Goal: Information Seeking & Learning: Learn about a topic

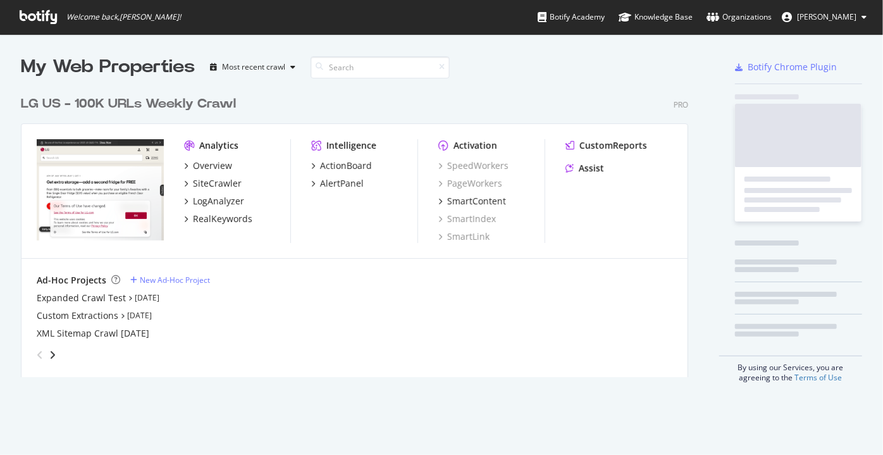
scroll to position [288, 668]
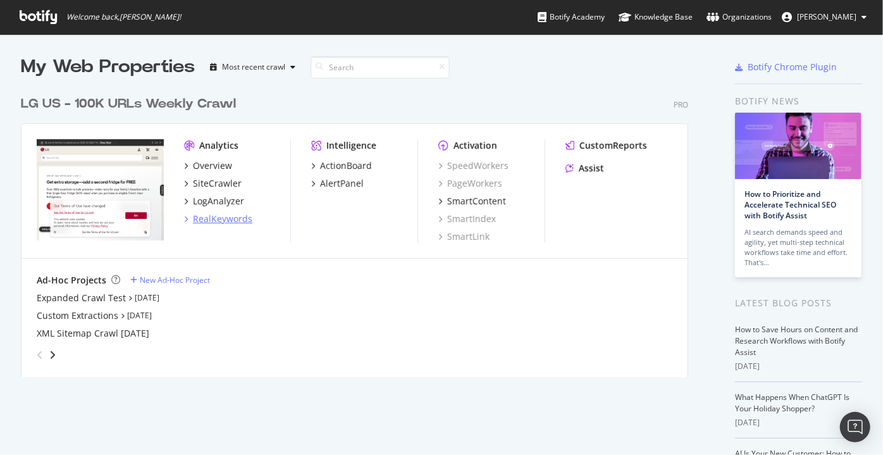
click at [208, 214] on div "RealKeywords" at bounding box center [222, 219] width 59 height 13
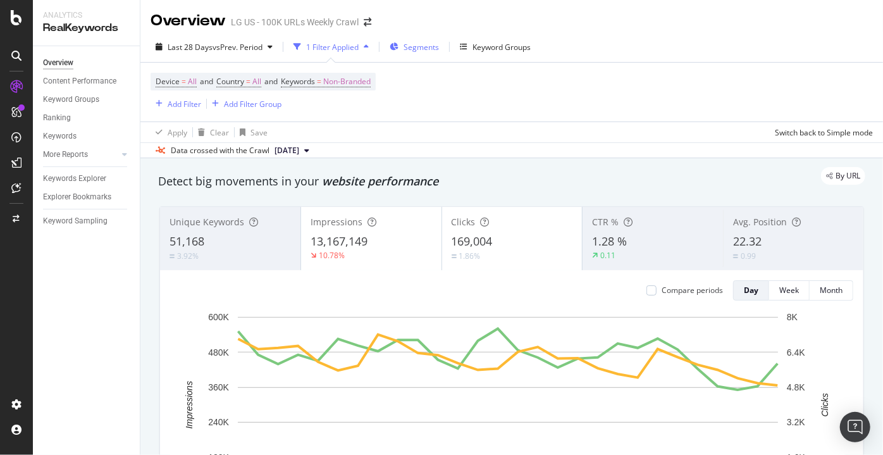
click at [426, 50] on span "Segments" at bounding box center [421, 47] width 35 height 11
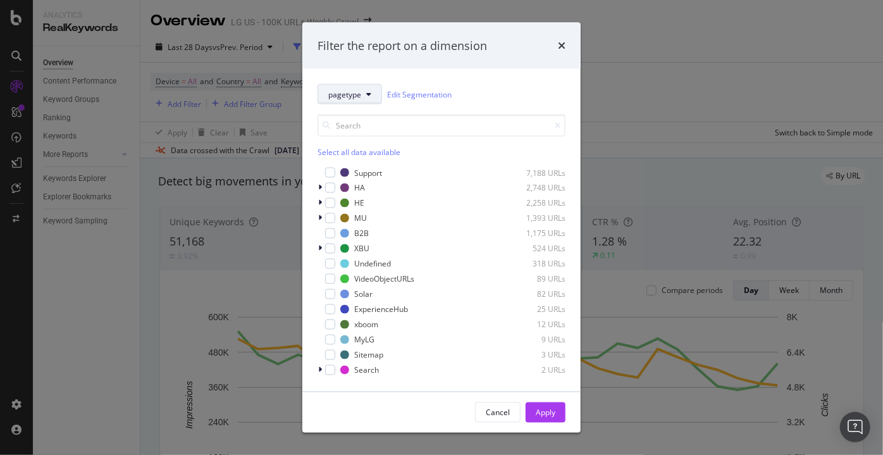
click at [337, 95] on span "pagetype" at bounding box center [344, 94] width 33 height 11
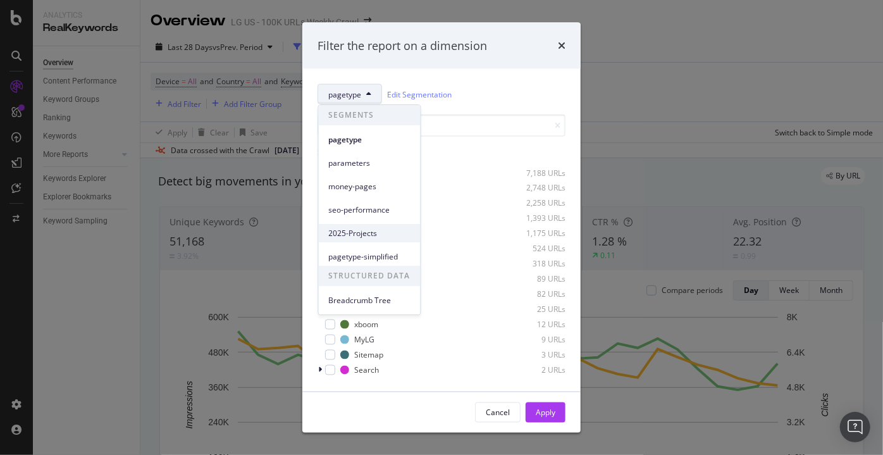
click at [356, 228] on span "2025-Projects" at bounding box center [370, 233] width 82 height 11
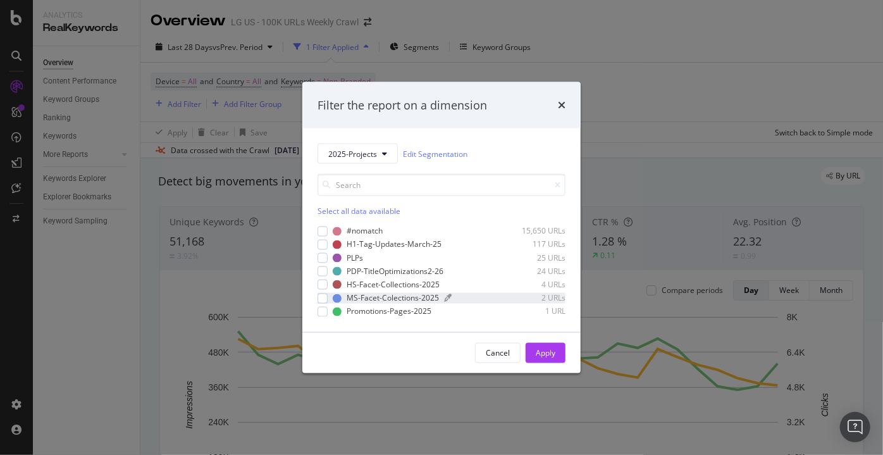
click at [333, 297] on div "modal" at bounding box center [337, 298] width 9 height 9
click at [564, 350] on button "Apply" at bounding box center [546, 353] width 40 height 20
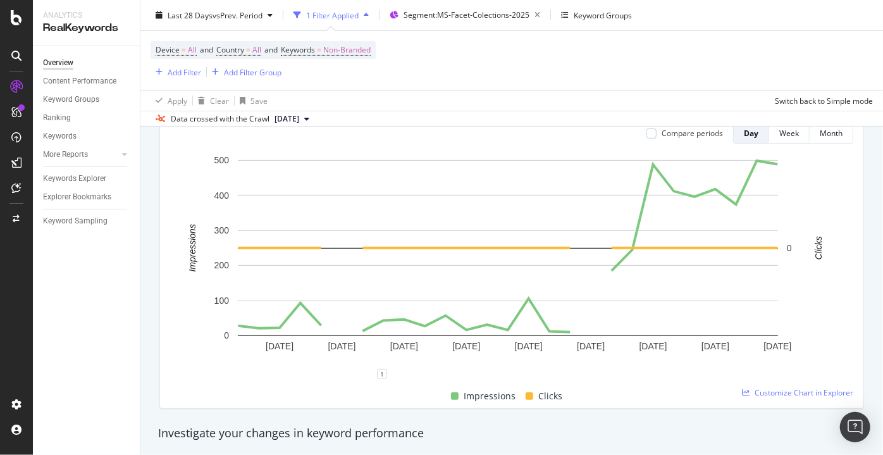
scroll to position [151, 0]
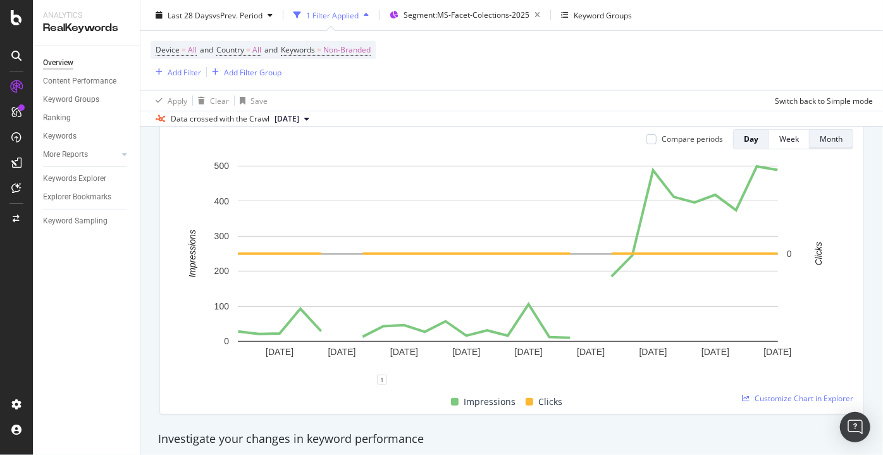
drag, startPoint x: 816, startPoint y: 146, endPoint x: 821, endPoint y: 138, distance: 9.1
click at [821, 138] on div "Month" at bounding box center [831, 138] width 23 height 11
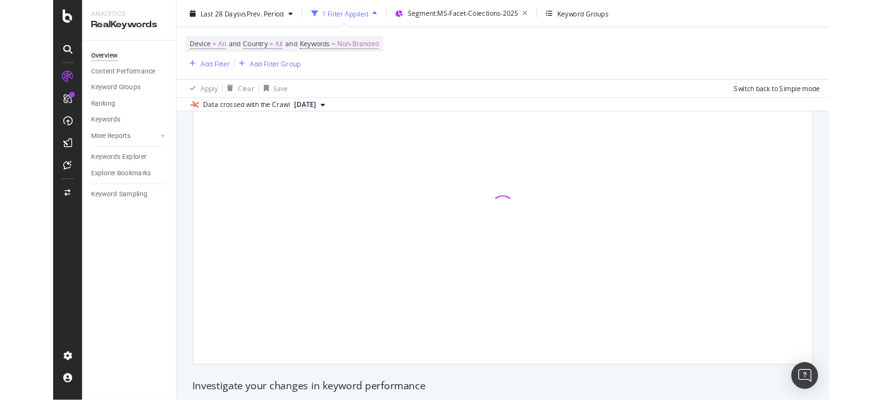
scroll to position [0, 0]
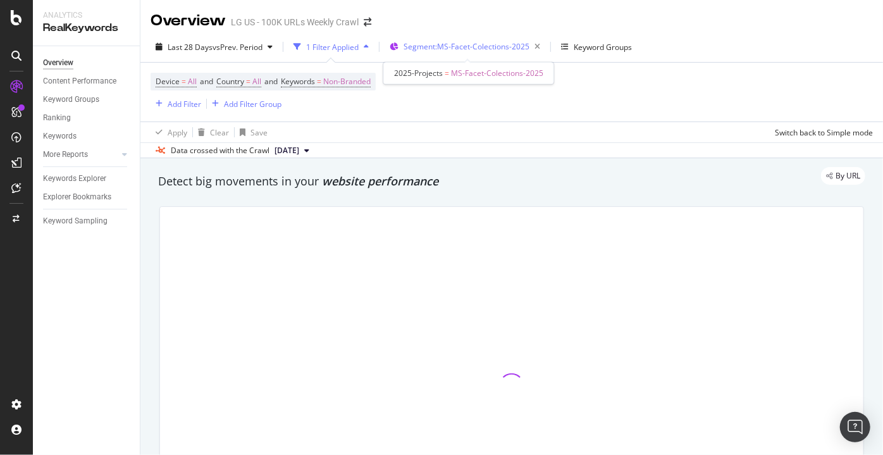
click at [430, 39] on div "Segment: MS-Facet-Colections-2025" at bounding box center [475, 47] width 142 height 18
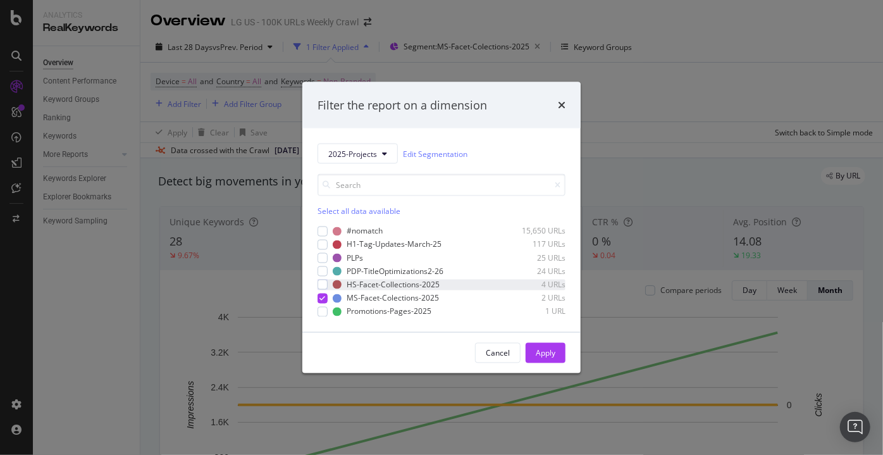
click at [330, 287] on div "HS-Facet-Collections-2025 4 URLs" at bounding box center [442, 284] width 248 height 11
click at [534, 354] on button "Apply" at bounding box center [546, 353] width 40 height 20
